Goal: Understand process/instructions: Learn how to perform a task or action

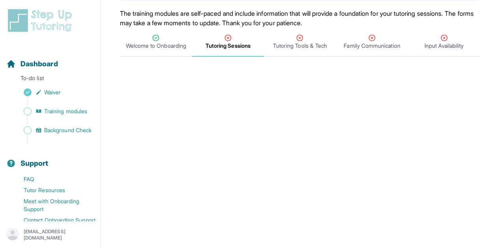
scroll to position [75, 0]
click at [298, 46] on span "Tutoring Tools & Tech" at bounding box center [300, 46] width 54 height 8
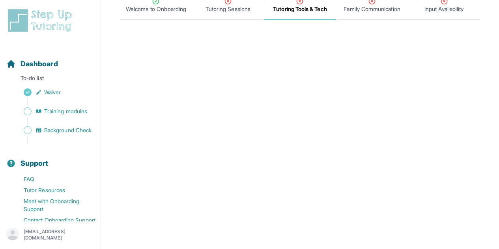
scroll to position [105, 0]
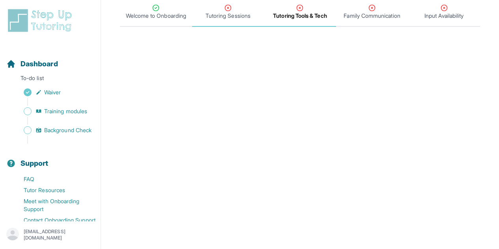
click at [238, 16] on span "Tutoring Sessions" at bounding box center [227, 16] width 45 height 8
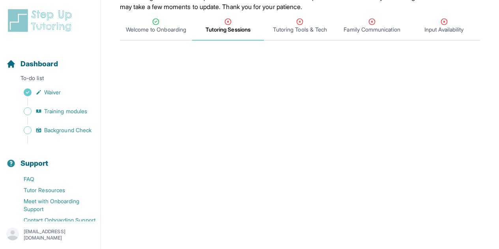
scroll to position [0, 0]
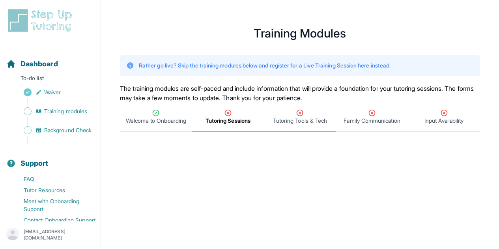
click at [287, 110] on div "Tutoring Tools & Tech" at bounding box center [299, 117] width 69 height 16
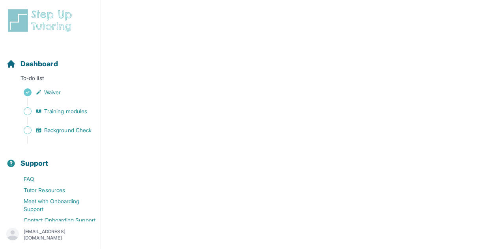
scroll to position [162, 0]
click at [61, 133] on span "Background Check" at bounding box center [67, 130] width 47 height 8
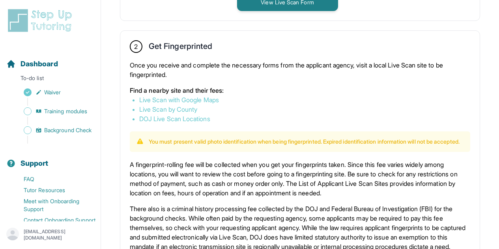
scroll to position [414, 0]
click at [185, 110] on link "Live Scan by County" at bounding box center [168, 110] width 58 height 8
click at [55, 114] on span "Training modules" at bounding box center [65, 111] width 43 height 8
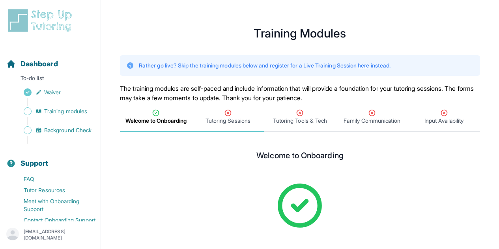
click at [236, 121] on span "Tutoring Sessions" at bounding box center [227, 121] width 45 height 8
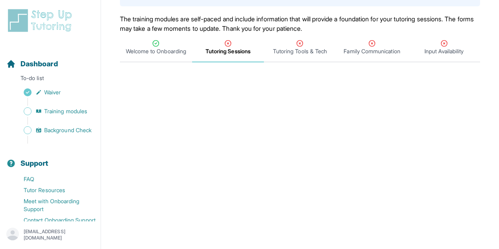
scroll to position [69, 0]
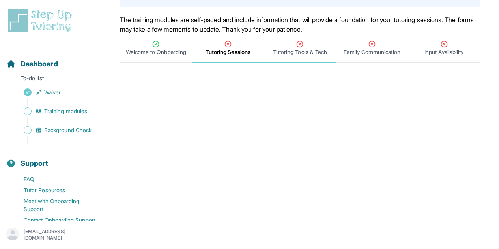
click at [283, 55] on span "Tutoring Tools & Tech" at bounding box center [300, 52] width 54 height 8
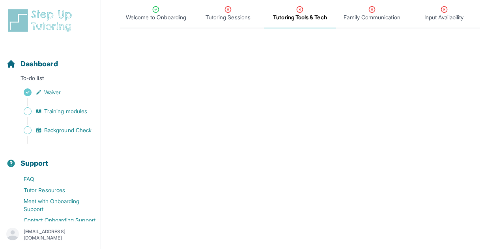
scroll to position [102, 0]
